Goal: Information Seeking & Learning: Learn about a topic

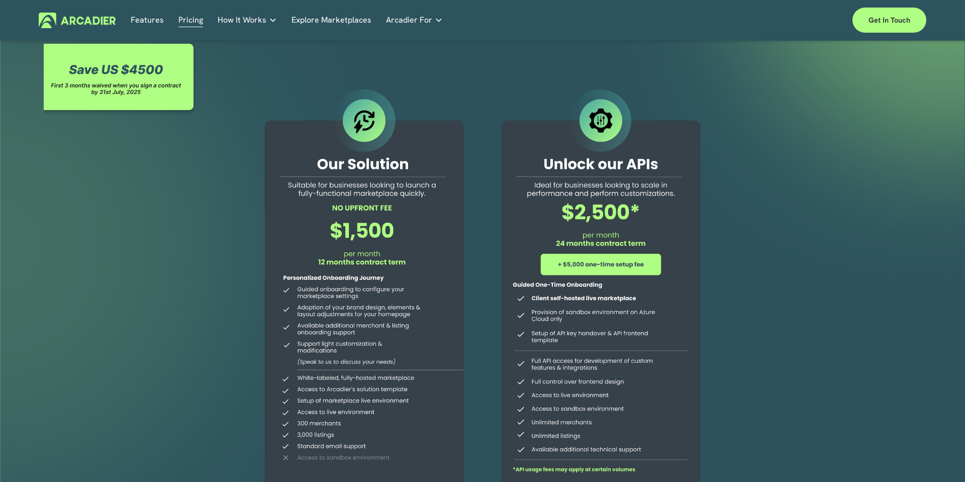
click at [337, 19] on link "Explore Marketplaces" at bounding box center [331, 21] width 80 height 16
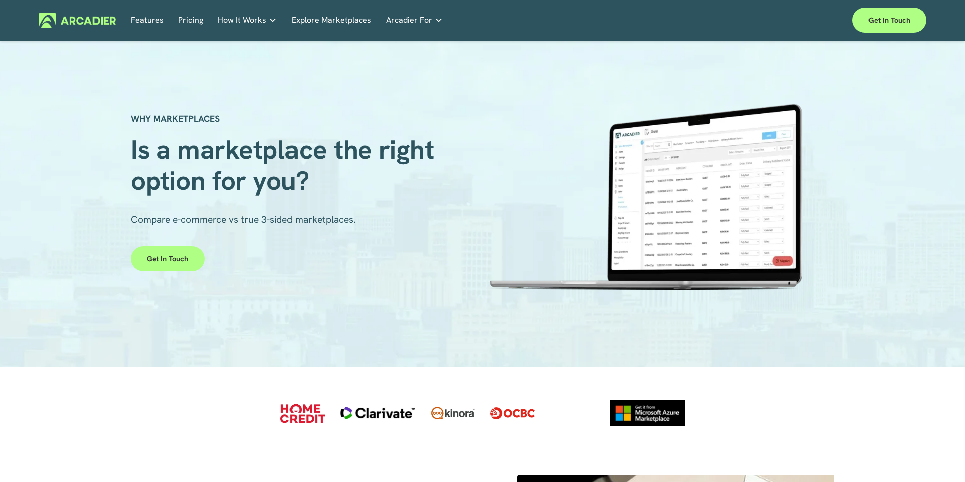
click at [157, 23] on link "Features" at bounding box center [147, 21] width 33 height 16
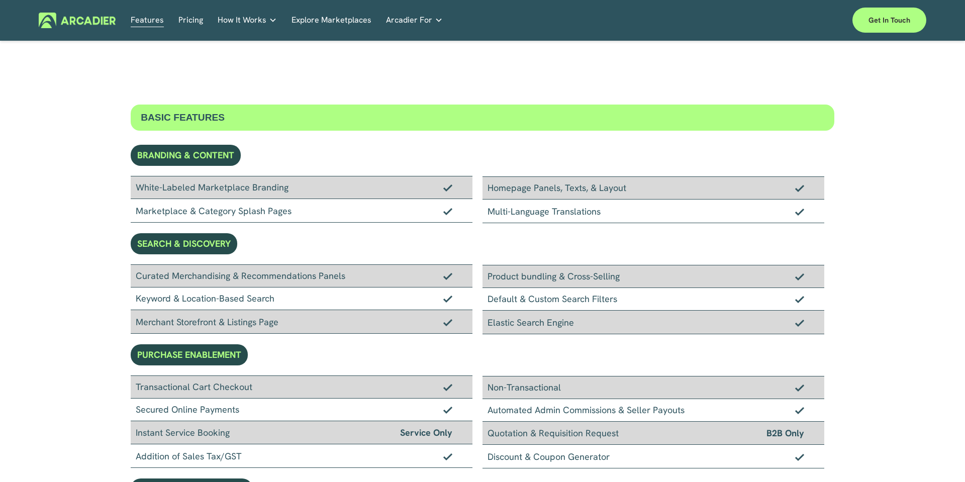
click at [64, 22] on img at bounding box center [77, 21] width 77 height 16
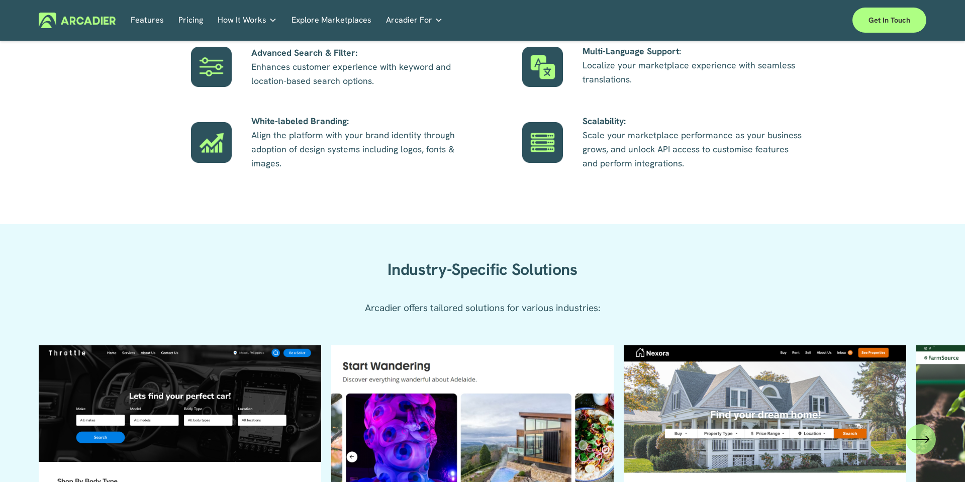
click at [341, 23] on link "Explore Marketplaces" at bounding box center [331, 21] width 80 height 16
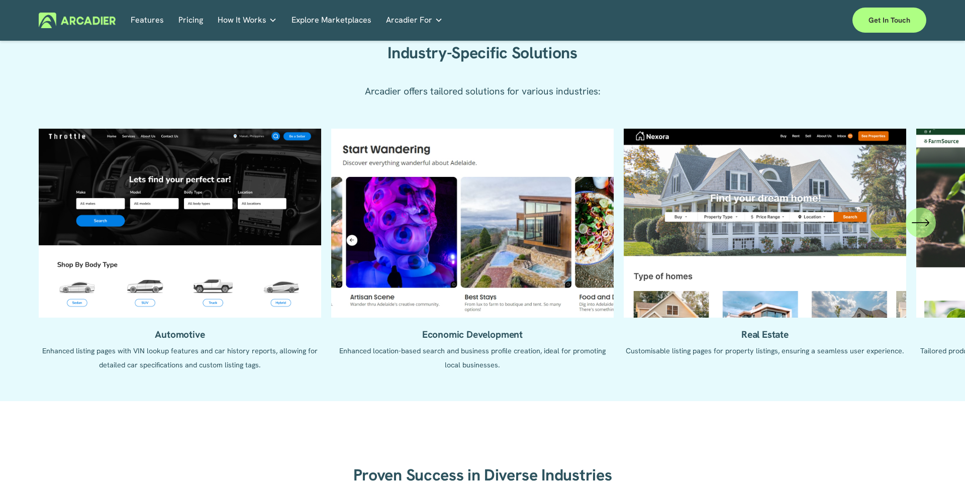
scroll to position [968, 0]
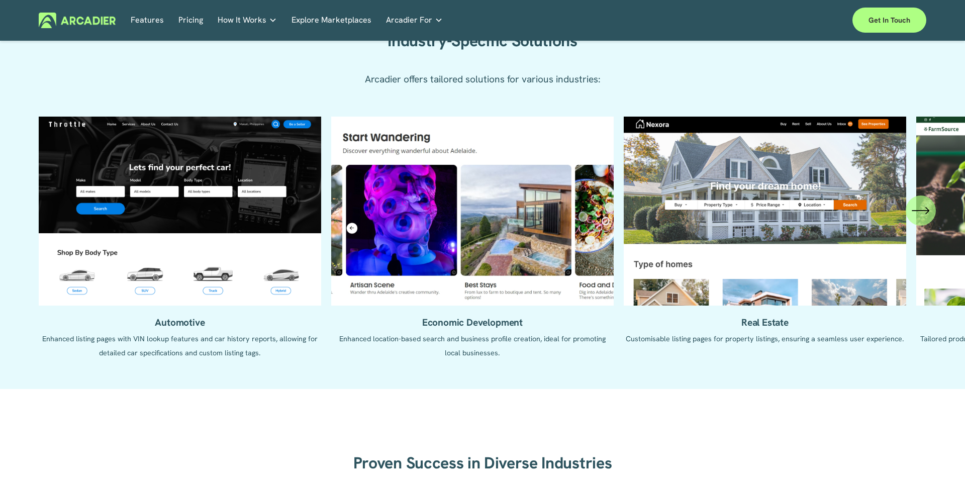
click at [455, 326] on ul "Automotive Enhanced listing pages with VIN lookup features and car history repo…" at bounding box center [482, 245] width 887 height 257
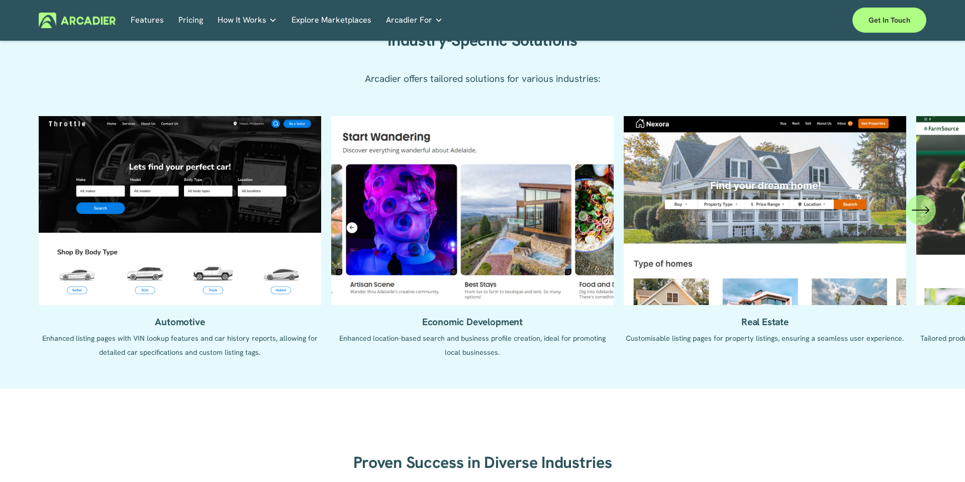
scroll to position [980, 0]
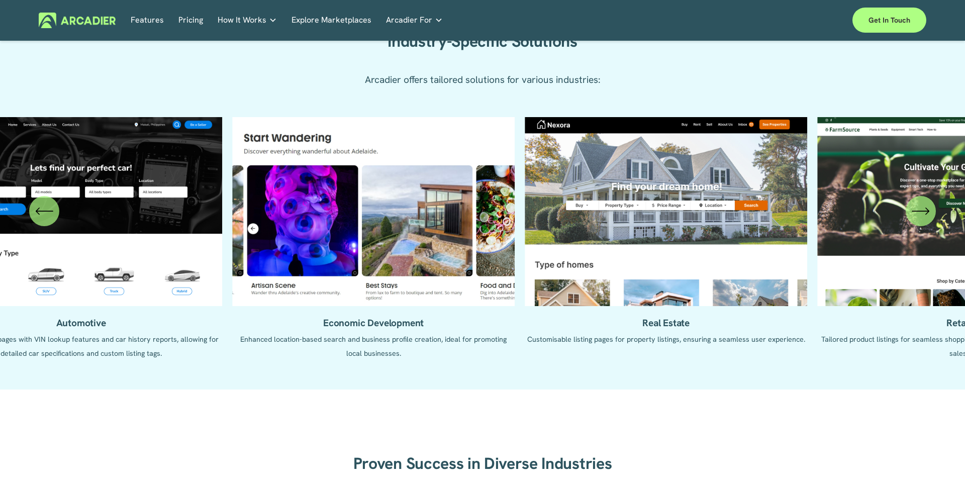
drag, startPoint x: 568, startPoint y: 210, endPoint x: 214, endPoint y: 200, distance: 353.9
click at [291, 202] on ul "Automotive Enhanced listing pages with VIN lookup features and car history repo…" at bounding box center [482, 245] width 887 height 257
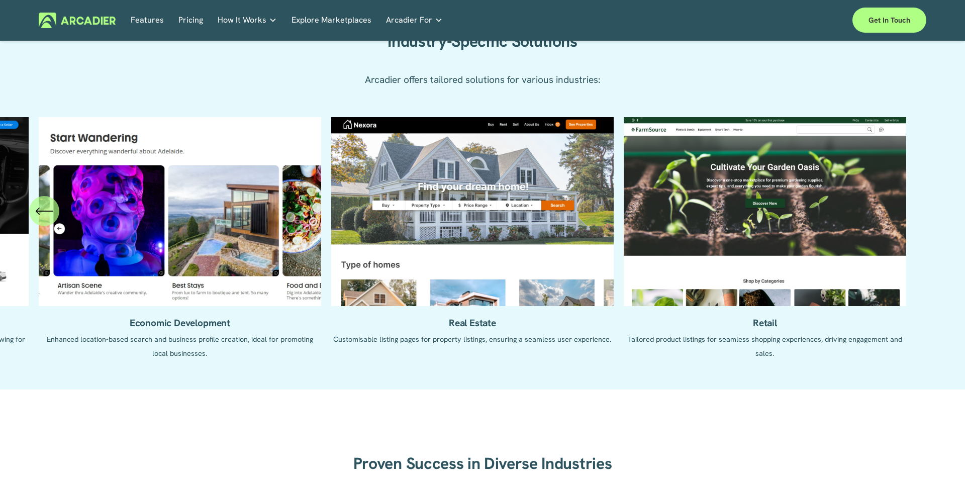
drag, startPoint x: 740, startPoint y: 220, endPoint x: 287, endPoint y: 199, distance: 453.2
click at [287, 199] on ul "Automotive Enhanced listing pages with VIN lookup features and car history repo…" at bounding box center [482, 245] width 887 height 257
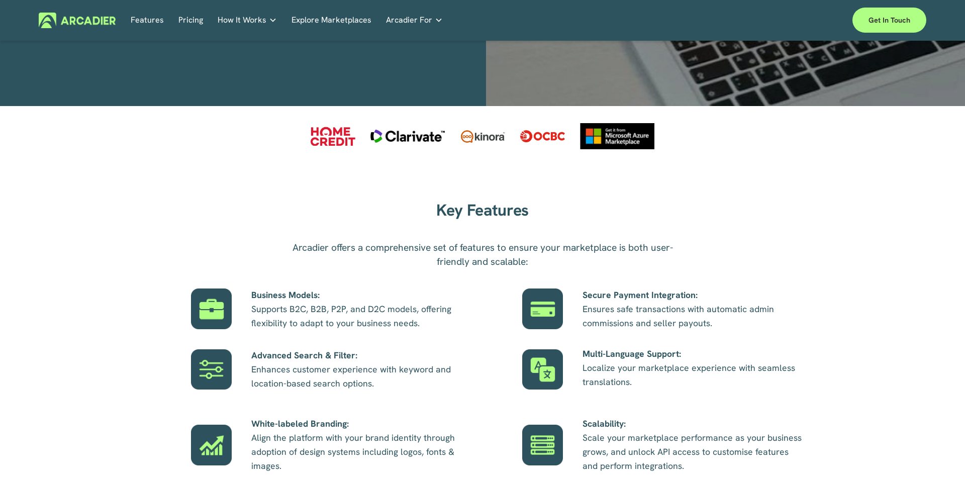
scroll to position [300, 0]
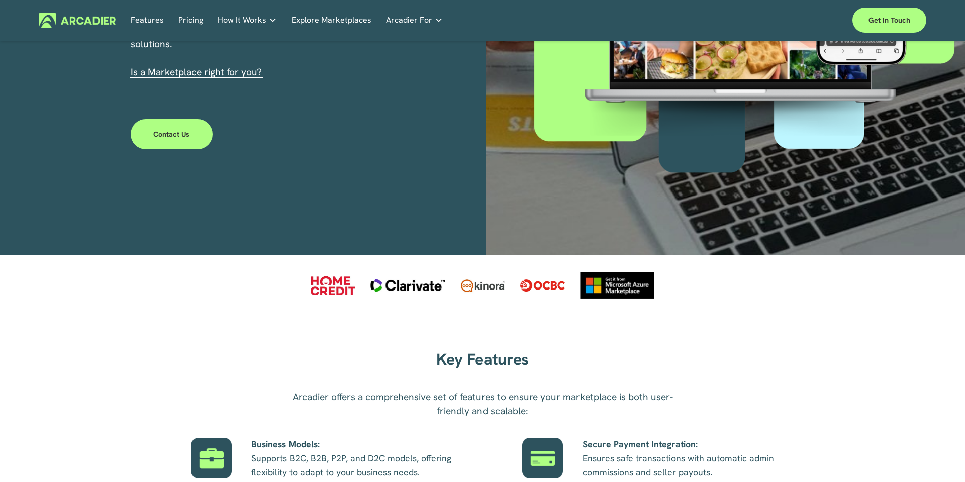
click at [344, 26] on link "Explore Marketplaces" at bounding box center [331, 21] width 80 height 16
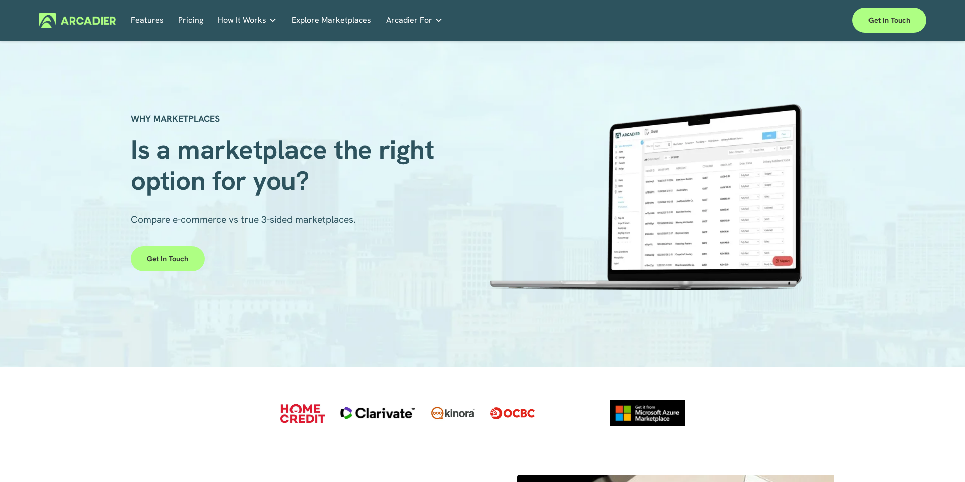
click at [191, 19] on link "Pricing" at bounding box center [190, 21] width 25 height 16
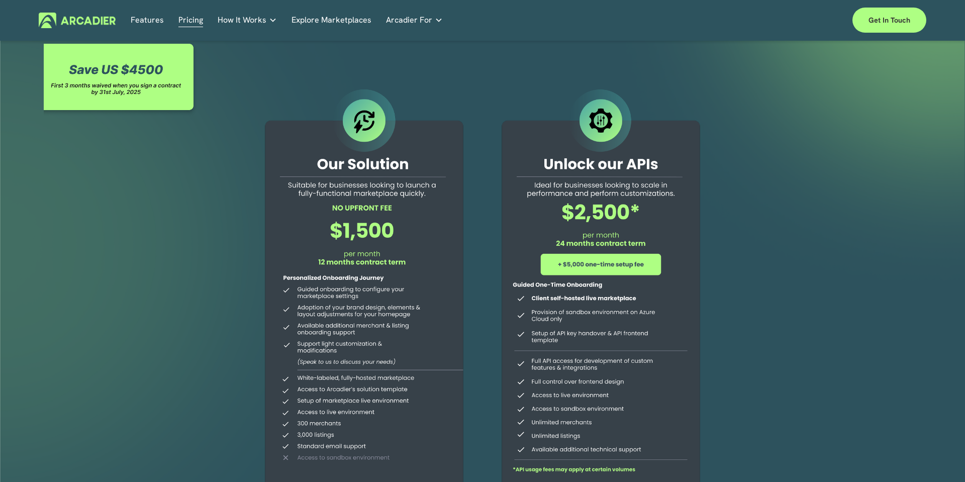
click at [234, 26] on span "How It Works" at bounding box center [242, 20] width 49 height 14
click at [0, 0] on p "Intuitive marketplaces tailored to your business needs." at bounding box center [0, 0] width 0 height 0
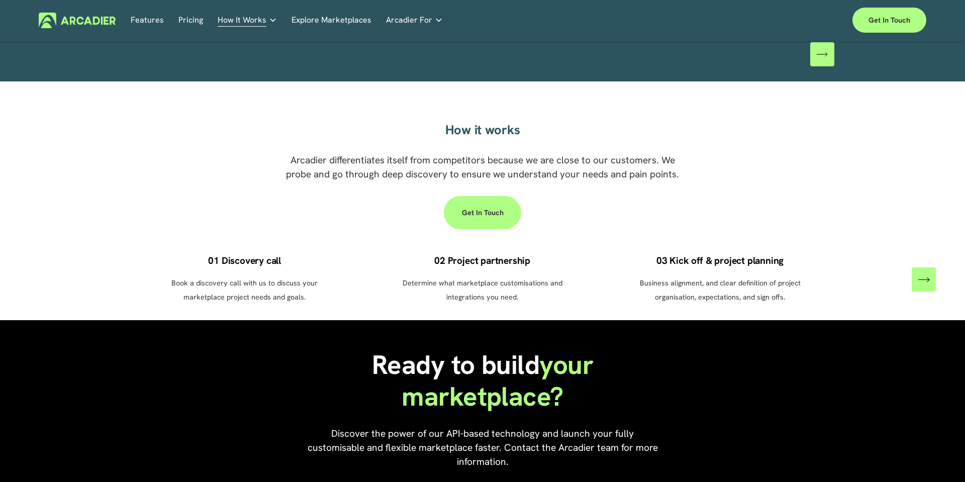
scroll to position [612, 0]
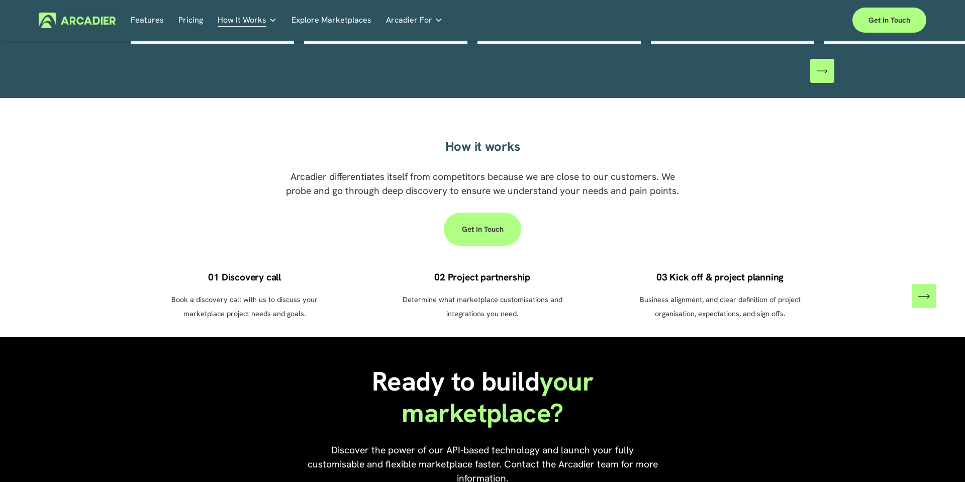
click at [0, 0] on p "Read about game-changing marketplace solutions." at bounding box center [0, 0] width 0 height 0
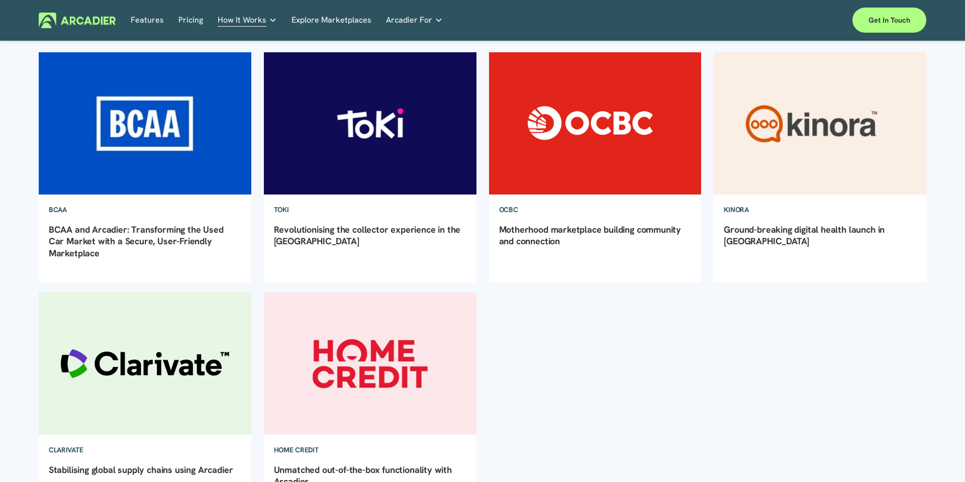
scroll to position [127, 0]
click at [359, 157] on img at bounding box center [370, 124] width 215 height 144
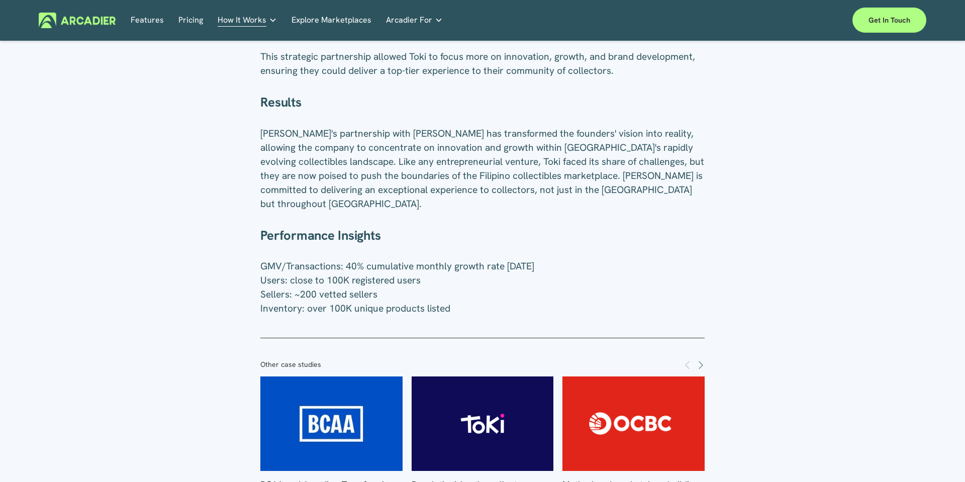
scroll to position [1067, 0]
click at [0, 0] on link "Real Estate Whether you sell or rent out real estate, our marketplace tech seam…" at bounding box center [0, 0] width 0 height 0
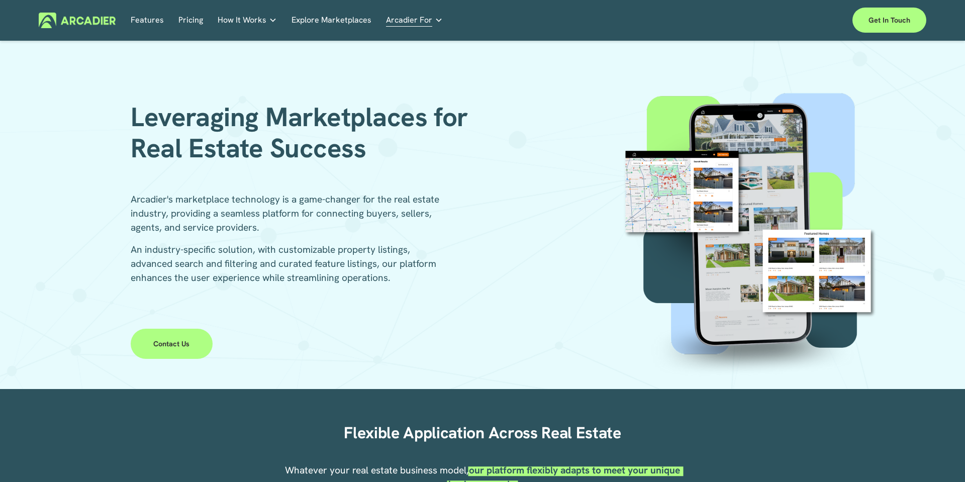
click at [76, 19] on img at bounding box center [77, 21] width 77 height 16
